Goal: Transaction & Acquisition: Purchase product/service

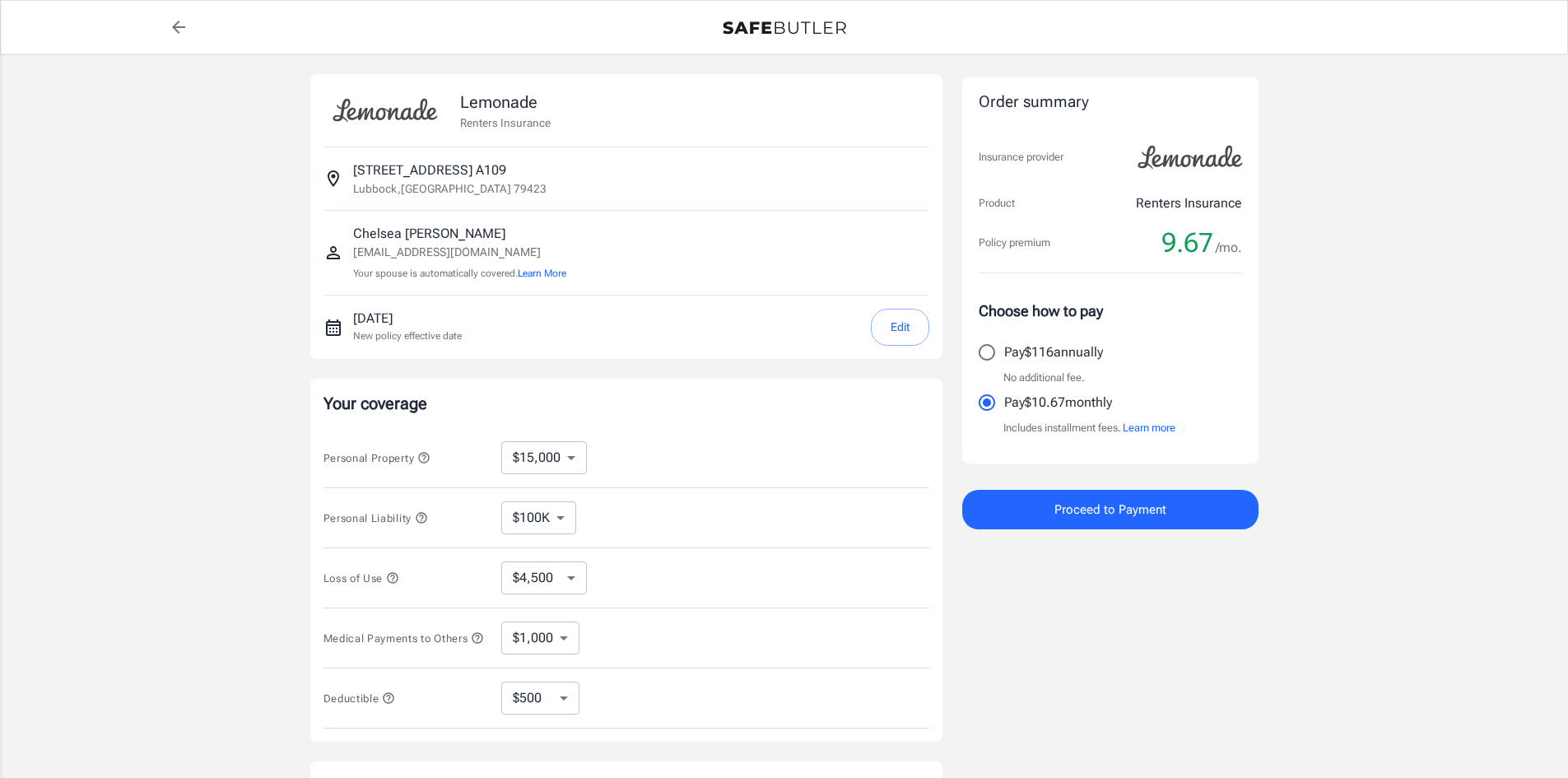
select select "15000"
select select "500"
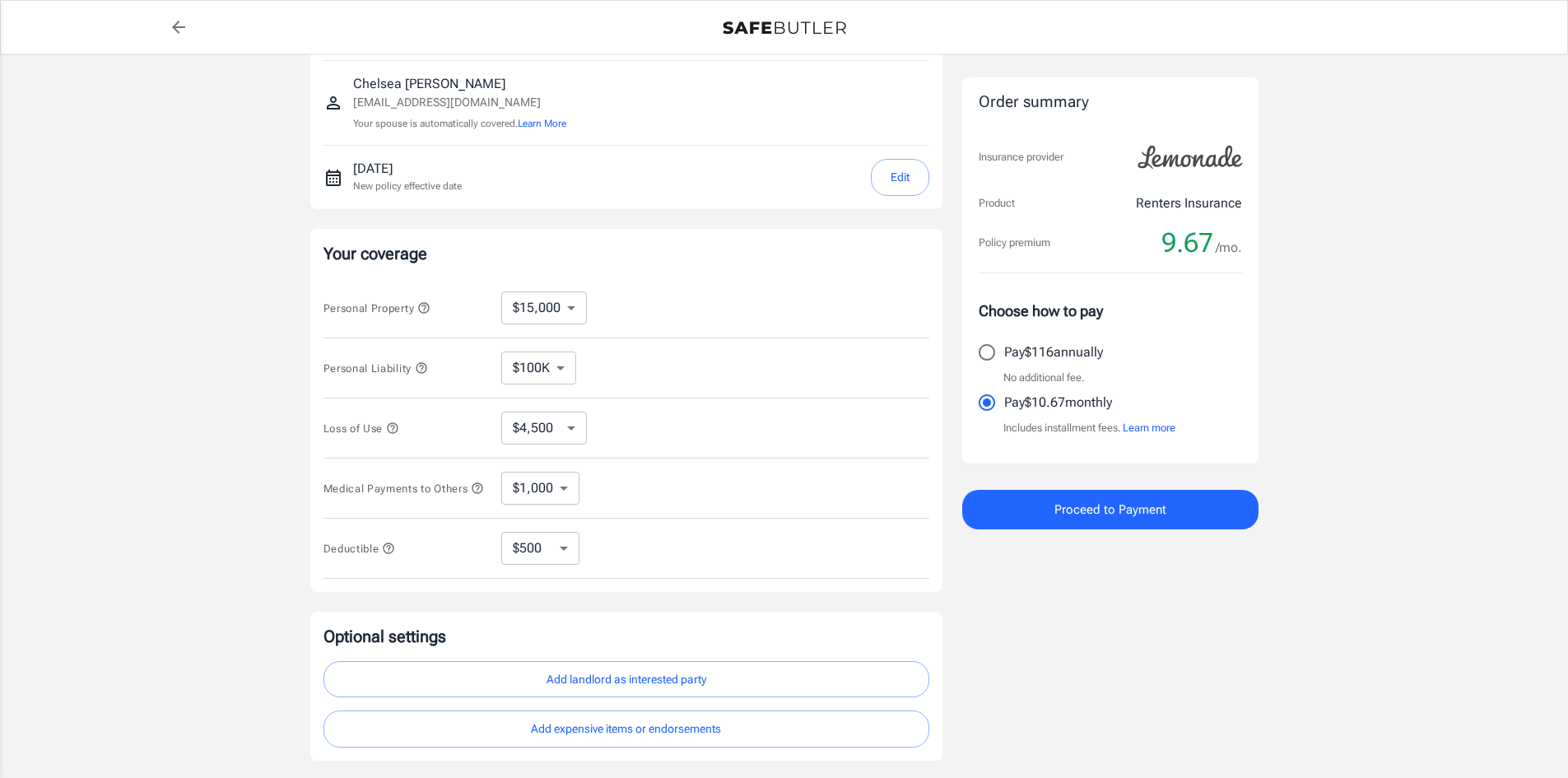
scroll to position [164, 0]
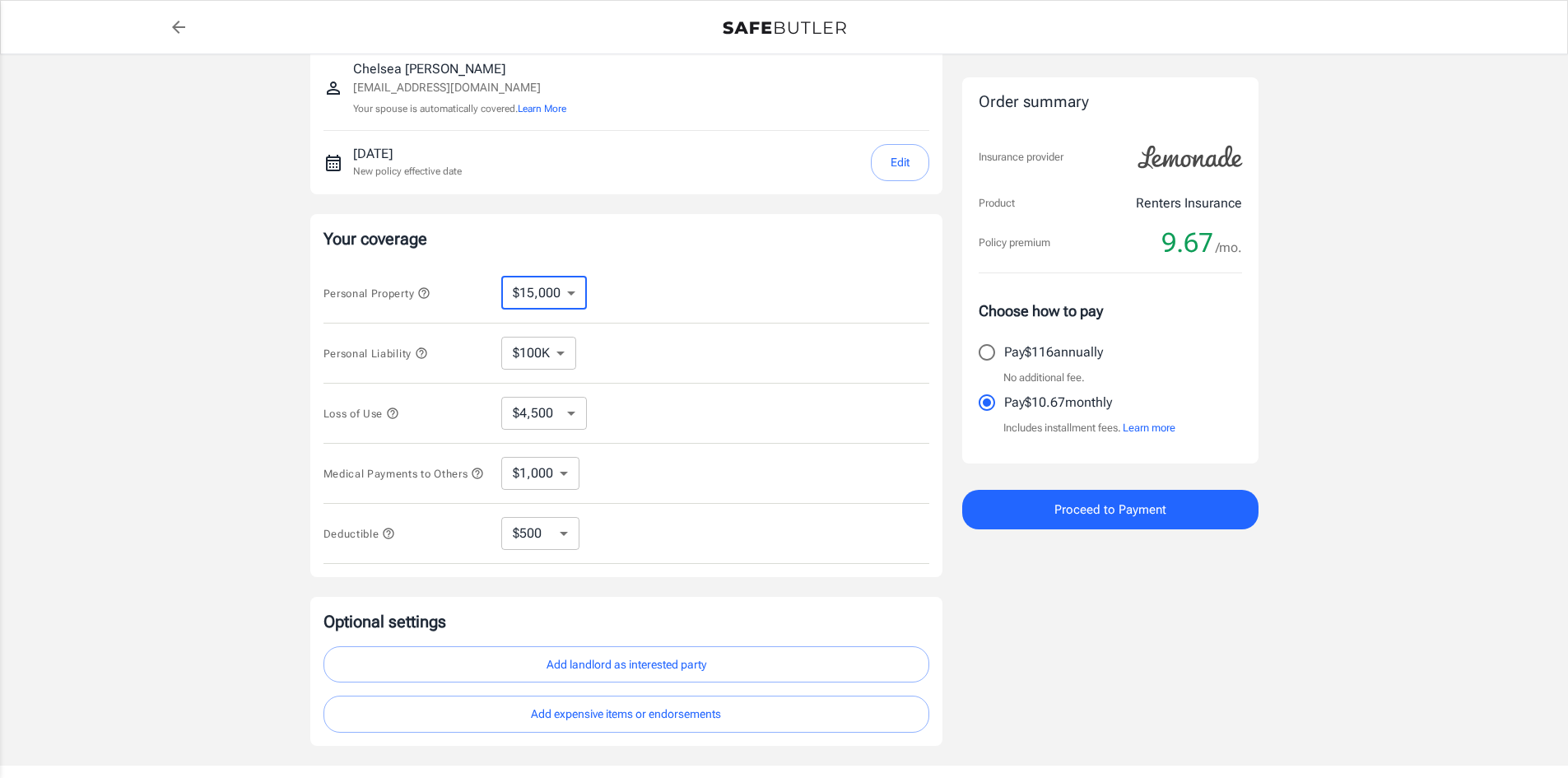
click at [574, 290] on select "$10,000 $15,000 $20,000 $25,000 $30,000 $40,000 $50,000 $100K $150K $200K $250K" at bounding box center [544, 293] width 86 height 33
select select "10000"
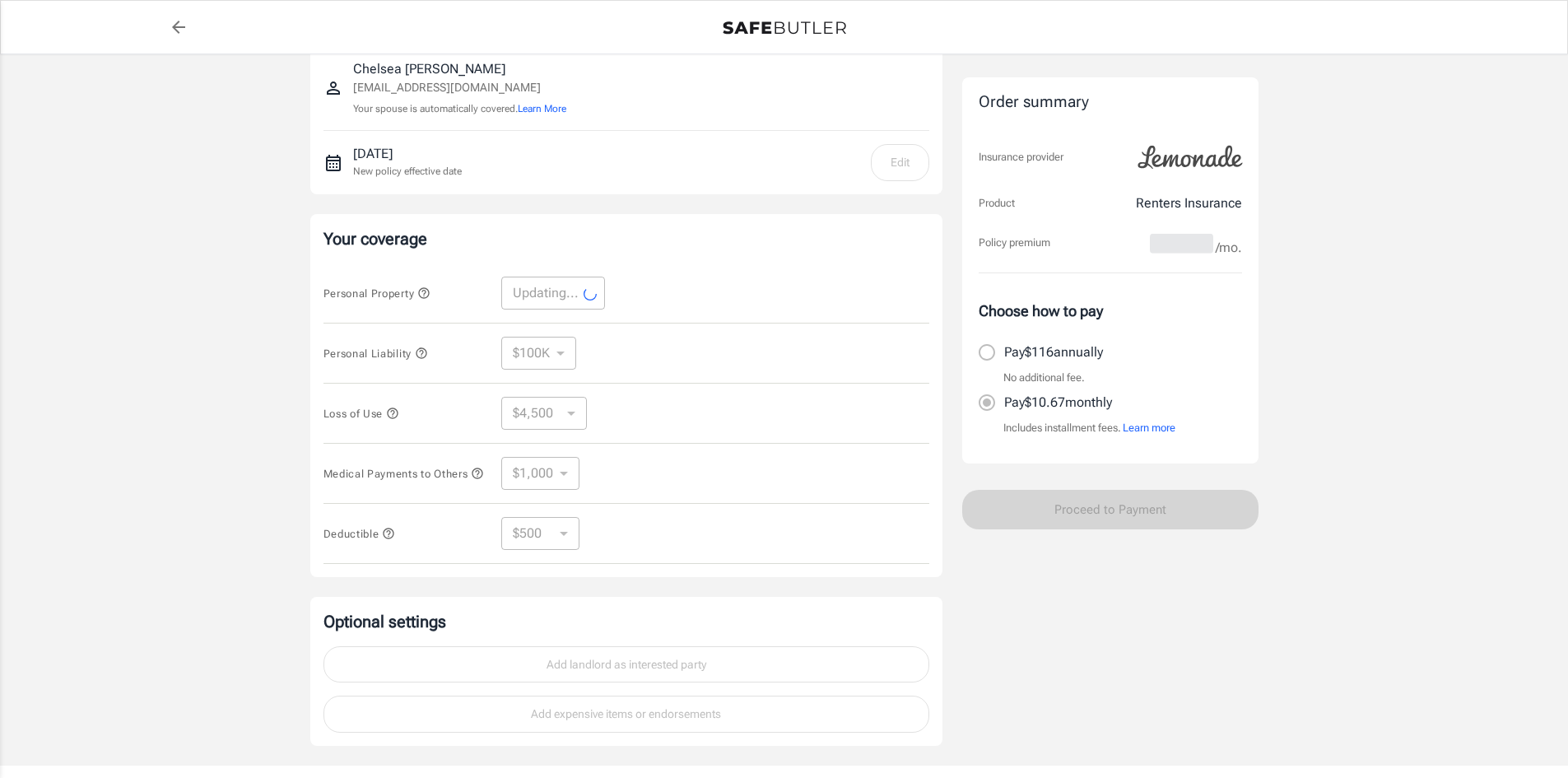
select select "10000"
select select "3000"
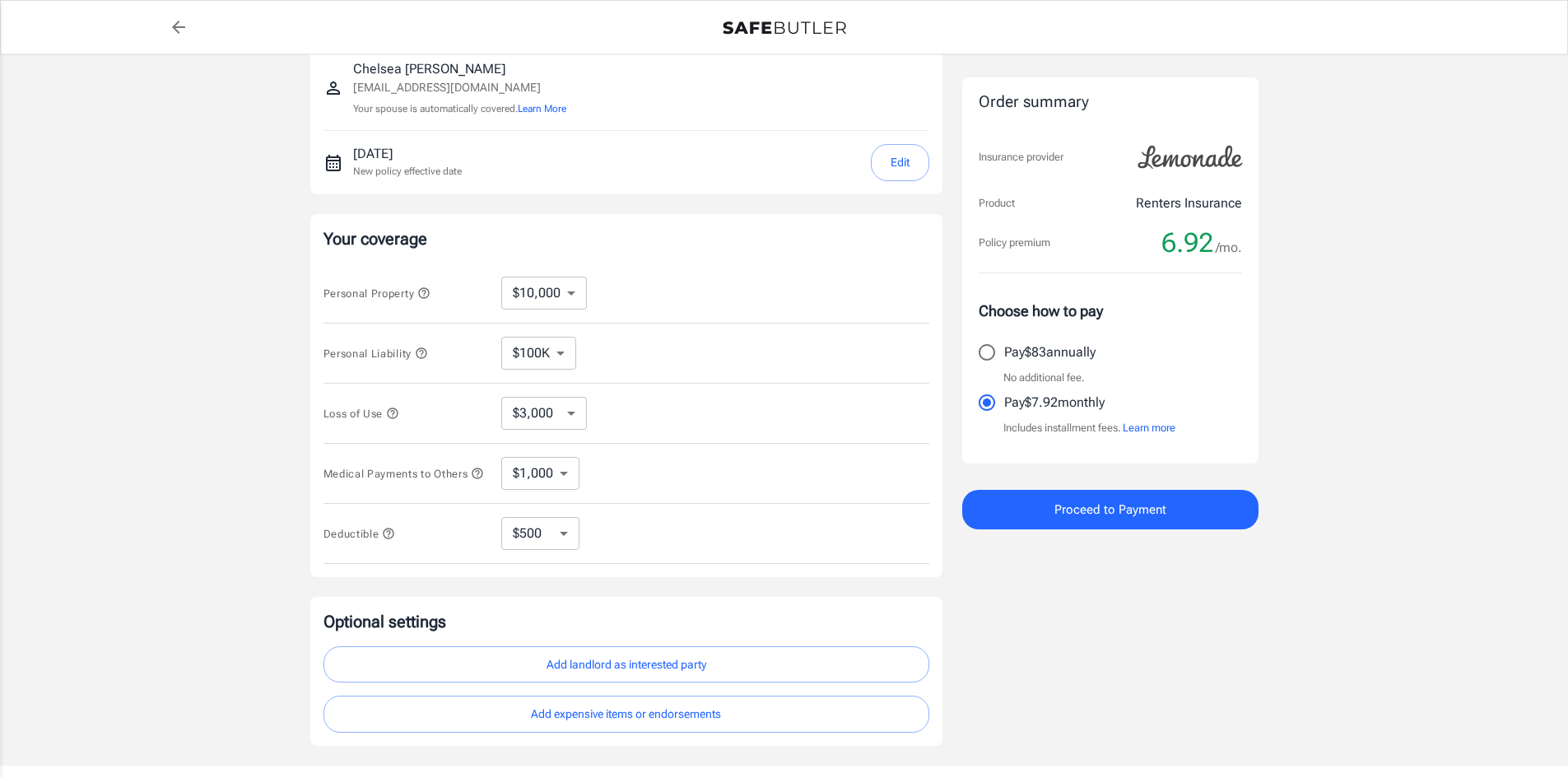
click at [567, 414] on select "$3,000 $6,000 $12,000 $21,000 $36,000 $60,000 $96,000 $153K $198K" at bounding box center [544, 413] width 86 height 33
click at [502, 397] on select "$3,000 $6,000 $12,000 $21,000 $36,000 $60,000 $96,000 $153K $198K" at bounding box center [544, 413] width 86 height 33
click at [541, 487] on select "$1,000 $2,000 $3,000 $4,000 $5,000" at bounding box center [540, 473] width 78 height 33
click at [502, 459] on select "$1,000 $2,000 $3,000 $4,000 $5,000" at bounding box center [540, 473] width 78 height 33
click at [531, 337] on select "$100K $200K $300K $400K $500K" at bounding box center [539, 352] width 75 height 33
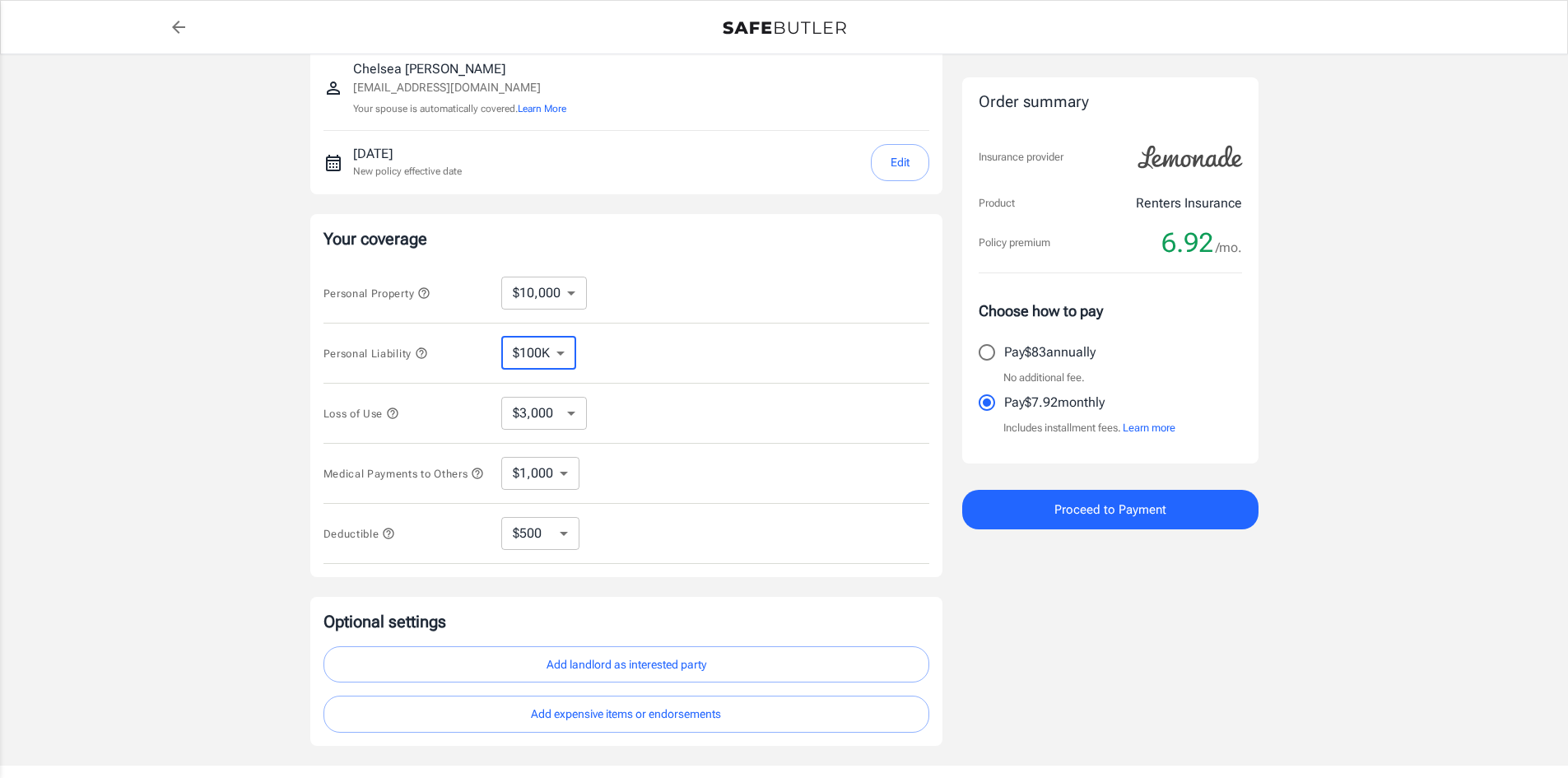
click at [776, 370] on div "Personal Liability $100K $200K $300K $400K $500K ​" at bounding box center [626, 353] width 605 height 60
click at [560, 546] on select "$250 $500 $1,000 $2,500" at bounding box center [540, 533] width 78 height 33
select select "250"
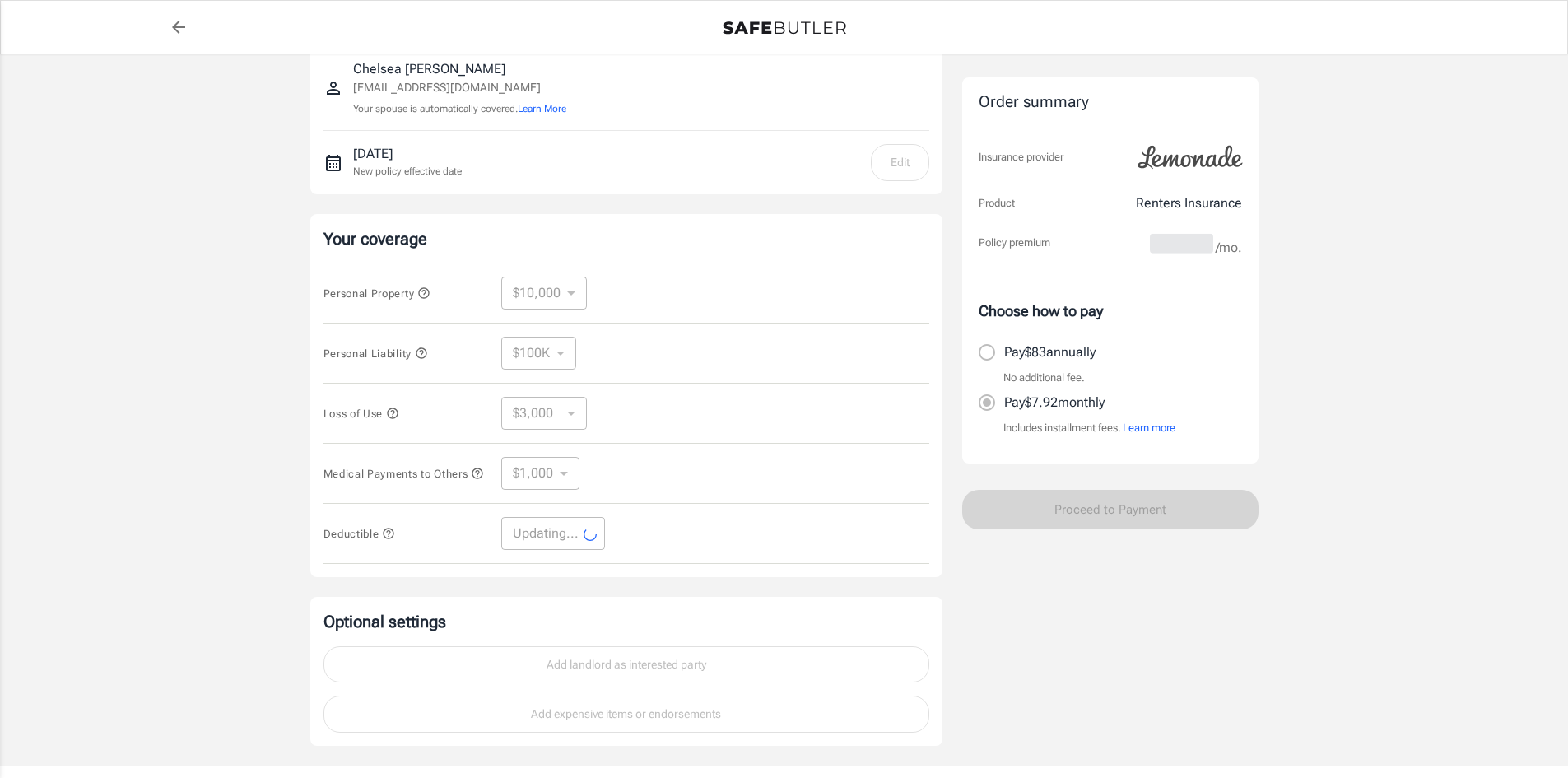
select select "250"
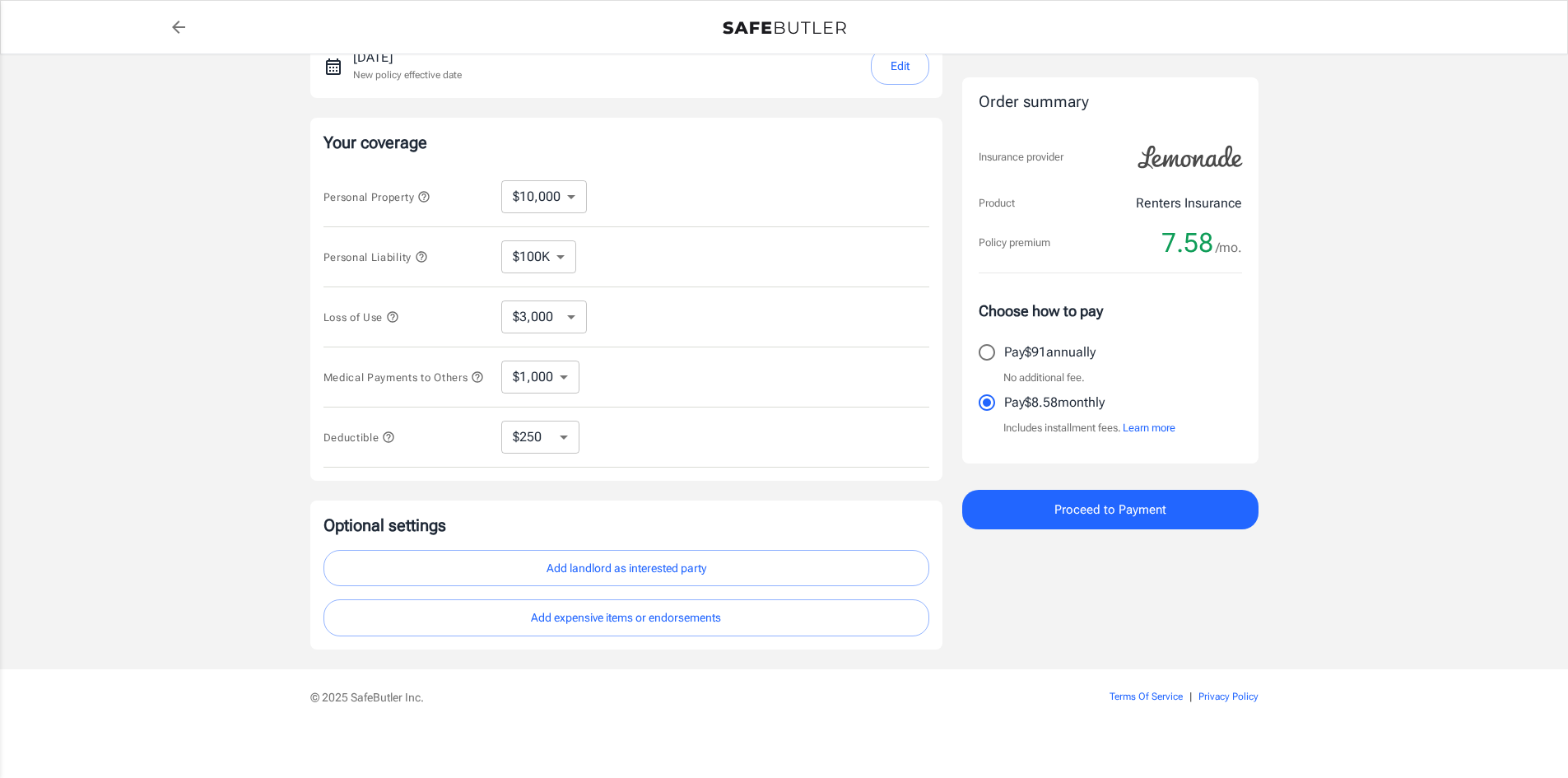
scroll to position [274, 0]
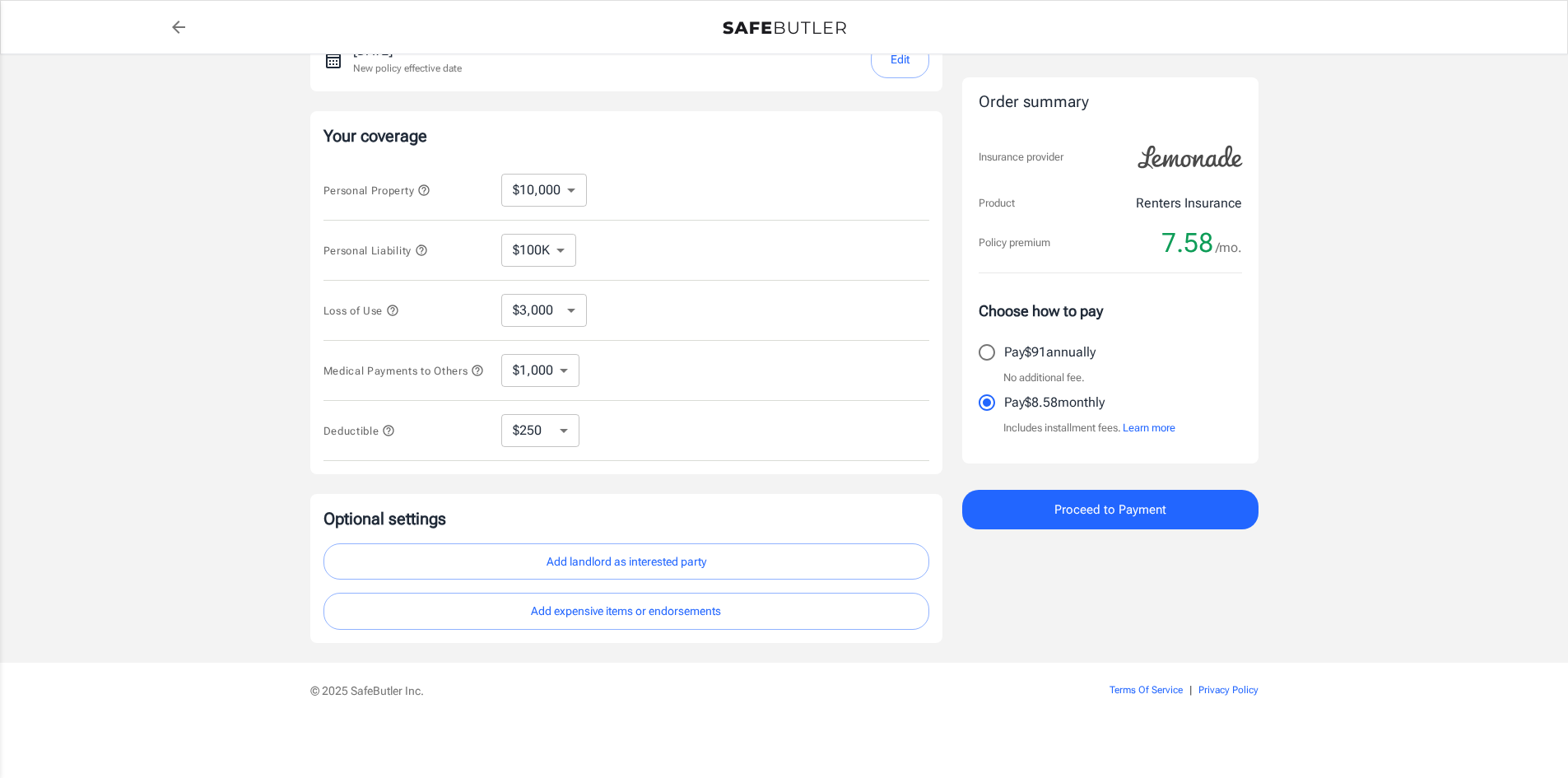
click at [1100, 514] on span "Proceed to Payment" at bounding box center [1110, 510] width 112 height 22
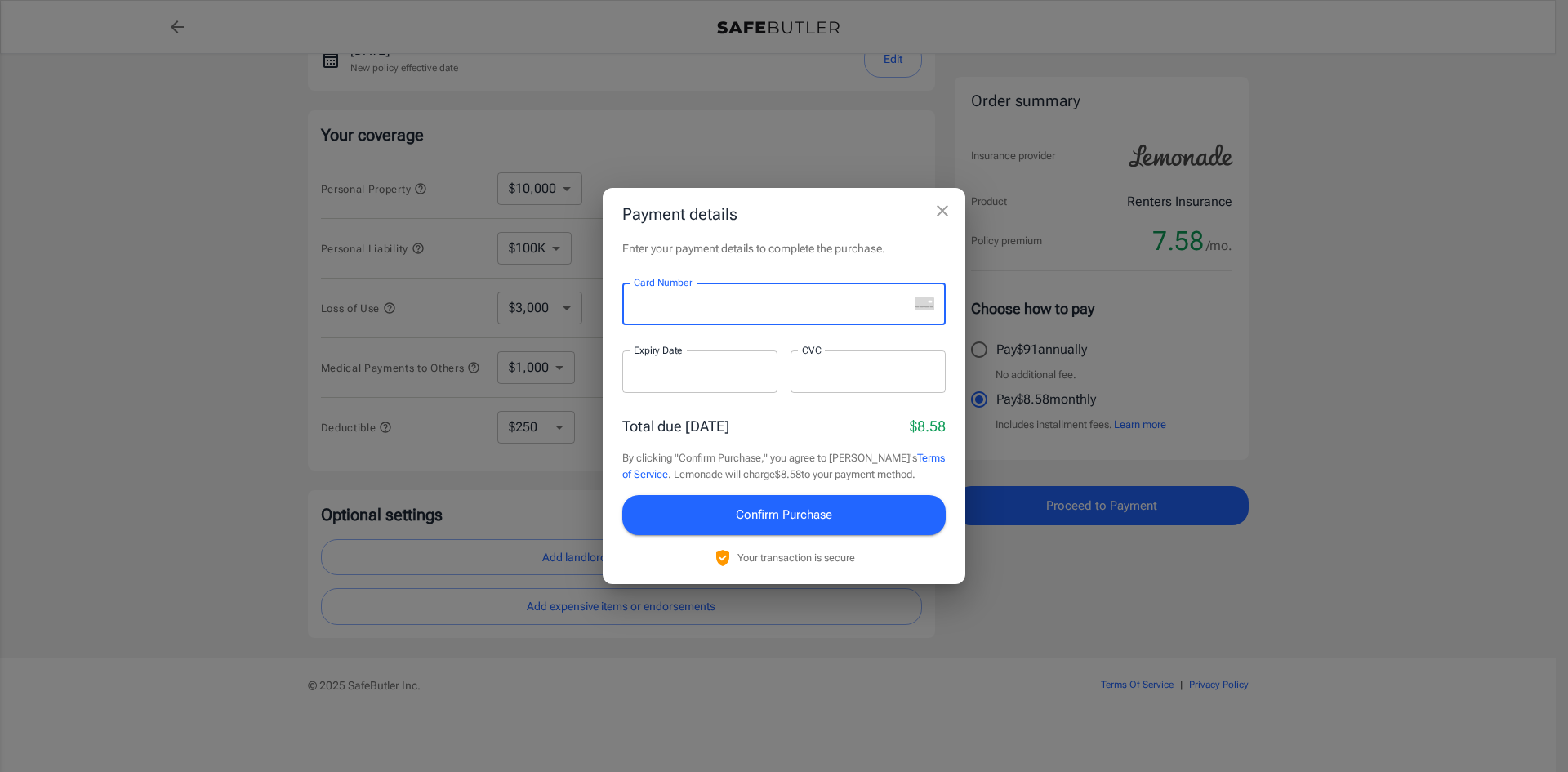
click at [1555, 386] on div "Payment details Enter your payment details to complete the purchase. Card Numbe…" at bounding box center [784, 386] width 1568 height 772
click at [651, 313] on div at bounding box center [765, 303] width 286 height 42
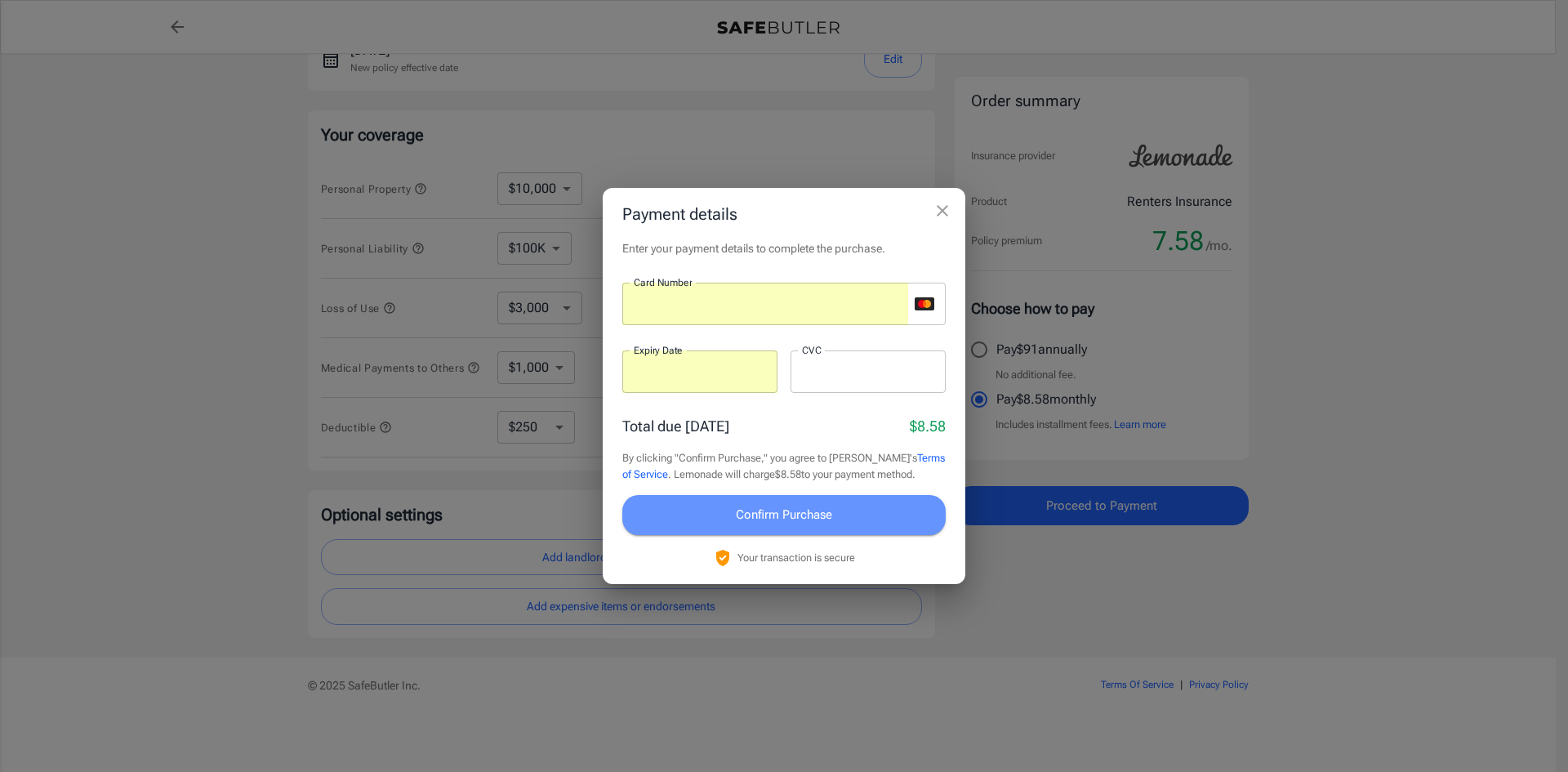
click at [875, 510] on button "Confirm Purchase" at bounding box center [784, 515] width 323 height 39
click at [1384, 302] on div "Payment details Enter your payment details to complete the purchase. Card Numbe…" at bounding box center [784, 386] width 1568 height 772
click at [819, 512] on span "Confirm Purchase" at bounding box center [784, 515] width 96 height 22
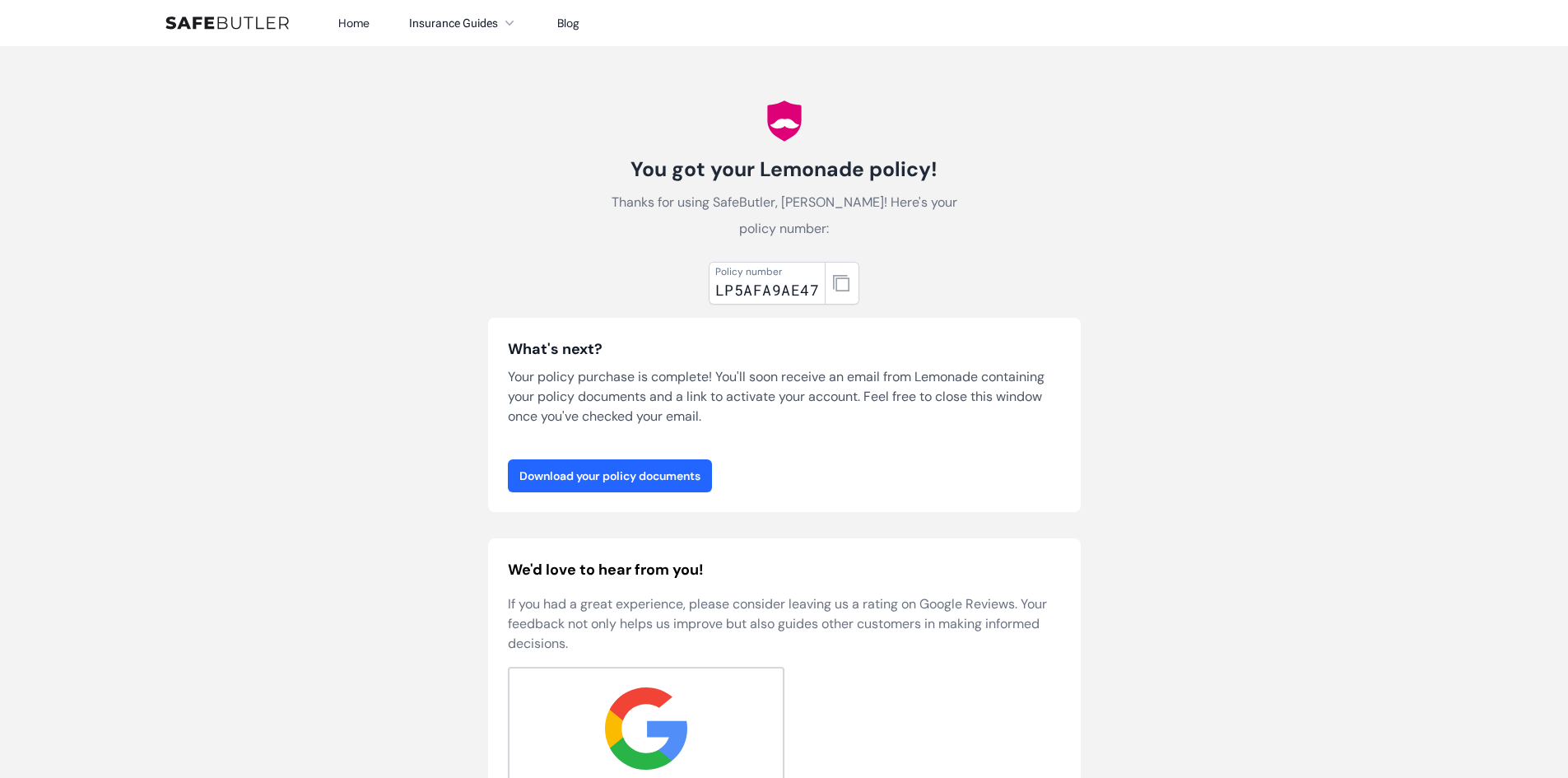
click at [686, 474] on link "Download your policy documents" at bounding box center [609, 475] width 204 height 33
